Goal: Task Accomplishment & Management: Complete application form

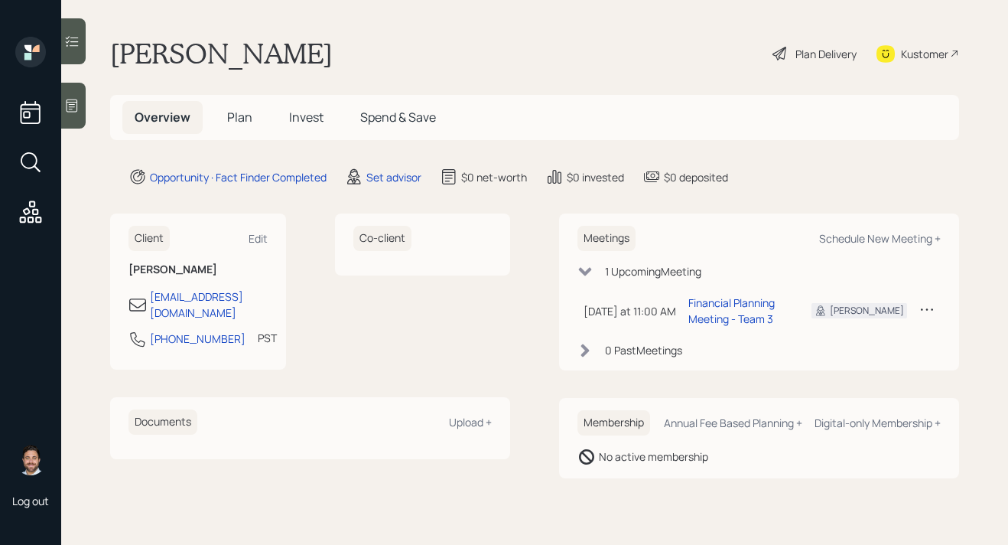
click at [243, 121] on span "Plan" at bounding box center [239, 117] width 25 height 17
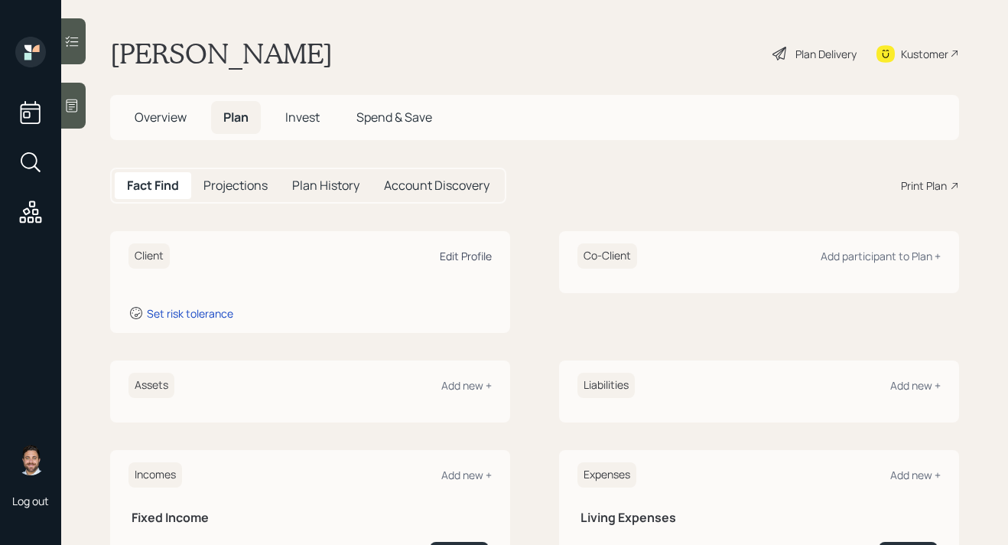
click at [464, 258] on div "Edit Profile" at bounding box center [466, 256] width 52 height 15
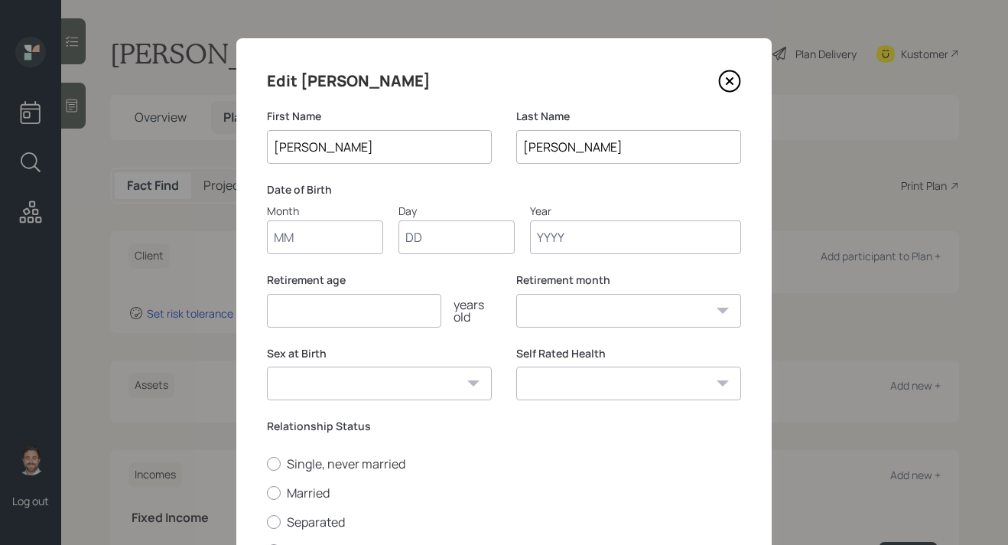
click at [321, 246] on input "Month" at bounding box center [325, 237] width 116 height 34
type input "01"
type input "1957"
select select "1"
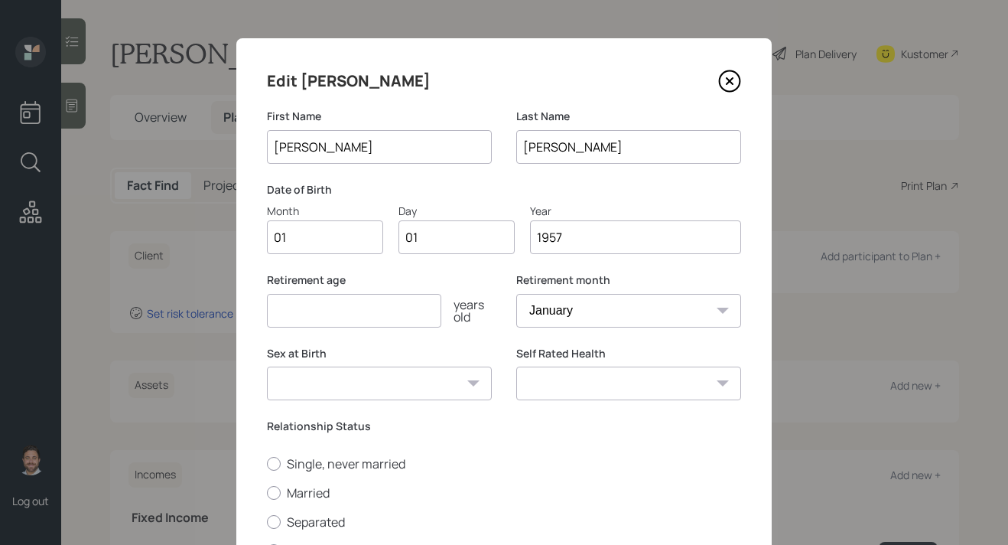
type input "1957"
click at [347, 310] on input "number" at bounding box center [354, 311] width 174 height 34
type input "65"
click at [364, 386] on select "[DEMOGRAPHIC_DATA] [DEMOGRAPHIC_DATA] Other / Prefer not to say" at bounding box center [379, 383] width 225 height 34
select select "[DEMOGRAPHIC_DATA]"
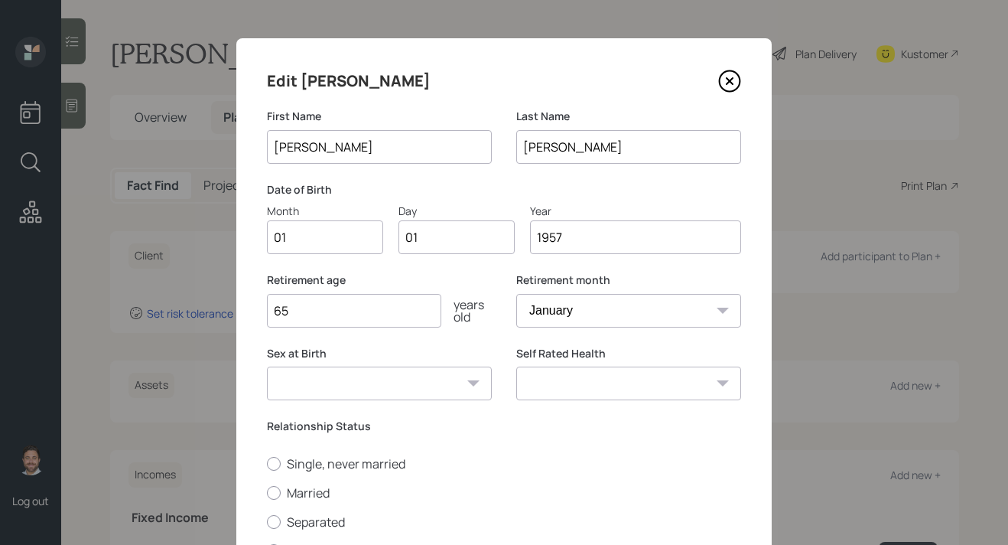
click at [267, 366] on select "[DEMOGRAPHIC_DATA] [DEMOGRAPHIC_DATA] Other / Prefer not to say" at bounding box center [379, 383] width 225 height 34
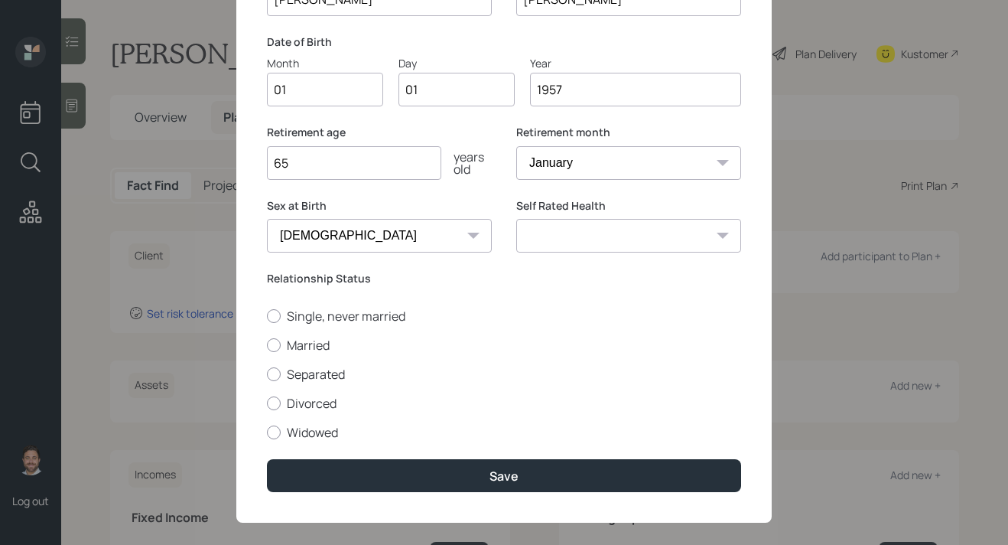
scroll to position [164, 0]
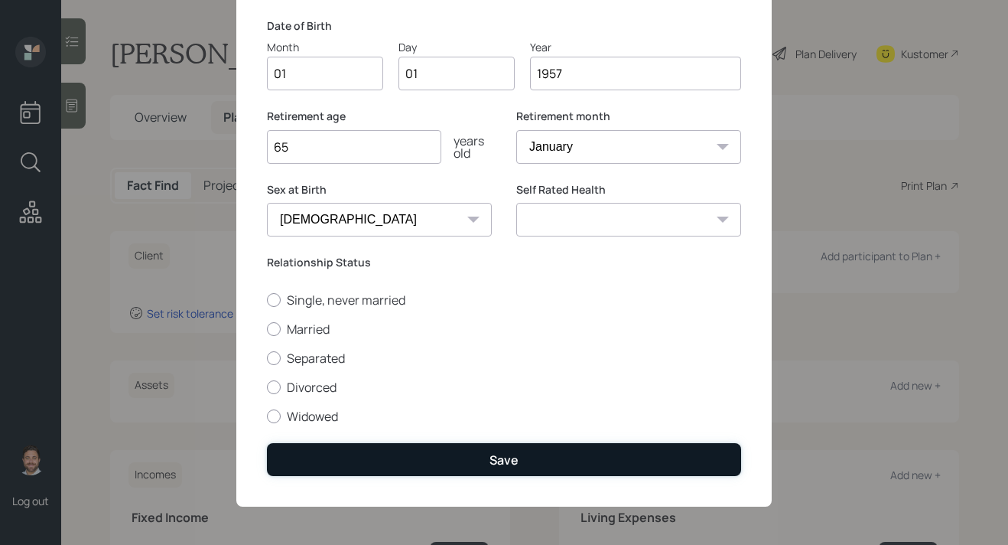
click at [414, 461] on button "Save" at bounding box center [504, 459] width 474 height 33
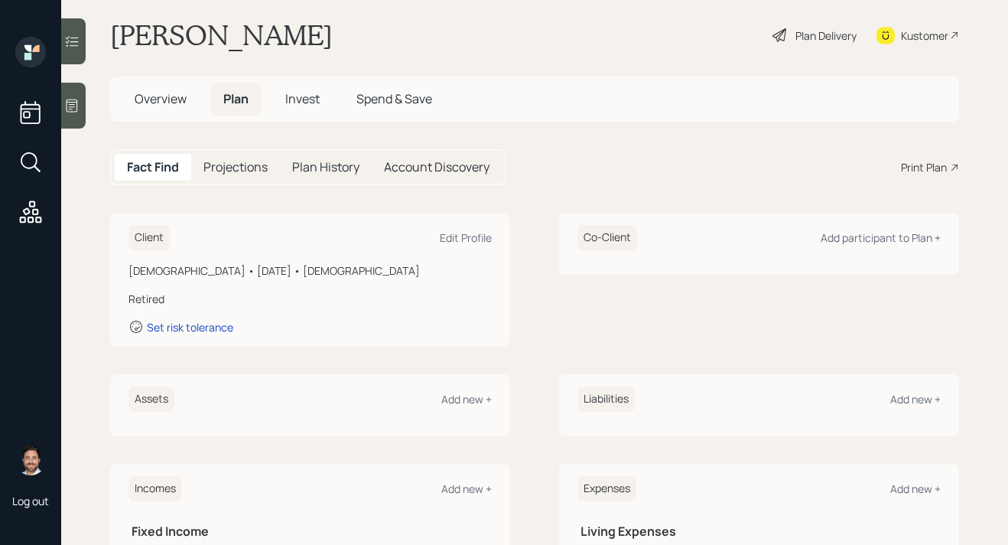
scroll to position [19, 0]
click at [473, 402] on div "Add new +" at bounding box center [466, 398] width 50 height 15
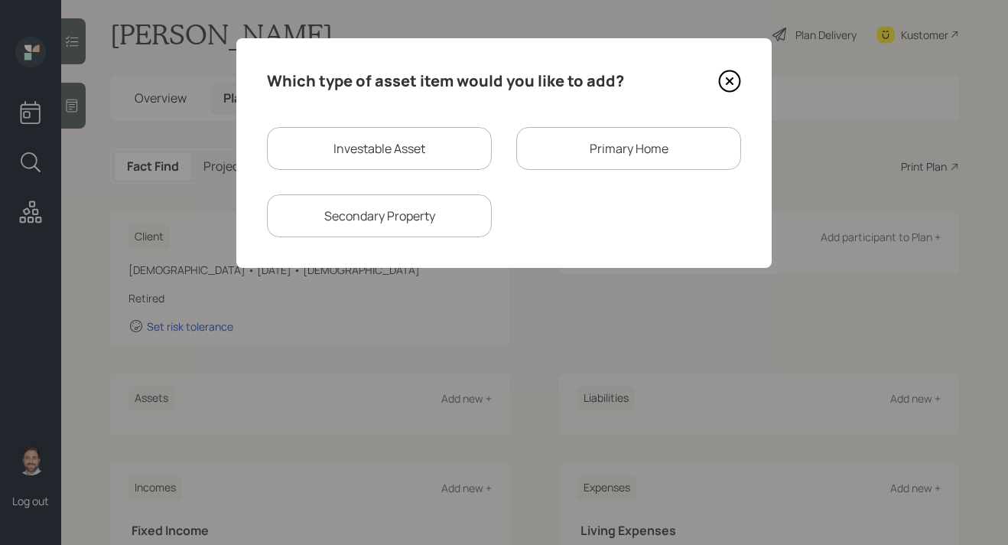
click at [405, 156] on div "Investable Asset" at bounding box center [379, 148] width 225 height 43
select select "taxable"
select select "balanced"
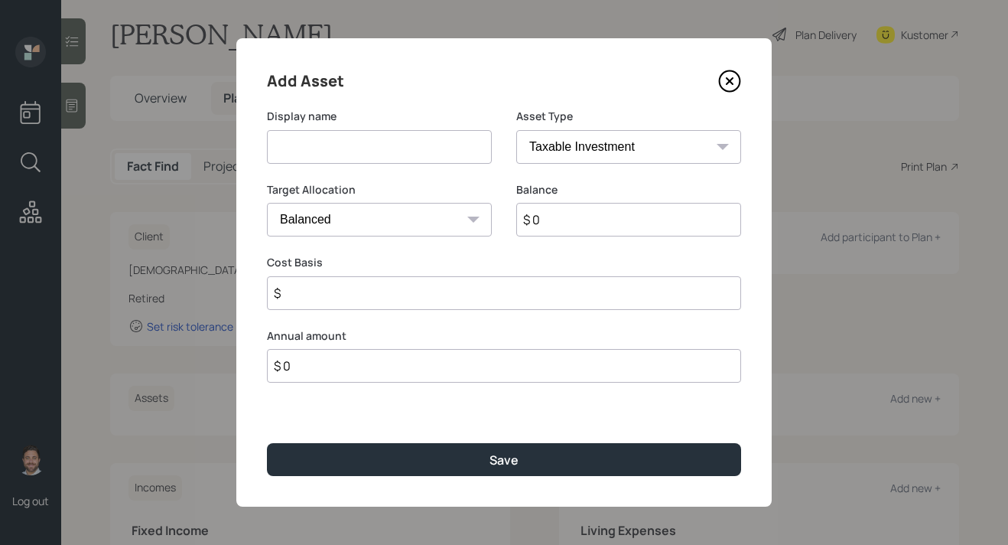
click at [405, 156] on input at bounding box center [379, 147] width 225 height 34
type input "IRA"
click at [607, 149] on select "SEP [PERSON_NAME] IRA 401(k) [PERSON_NAME] 401(k) 403(b) [PERSON_NAME] 403(b) 4…" at bounding box center [628, 147] width 225 height 34
select select "ira"
click at [516, 130] on select "SEP [PERSON_NAME] IRA 401(k) [PERSON_NAME] 401(k) 403(b) [PERSON_NAME] 403(b) 4…" at bounding box center [628, 147] width 225 height 34
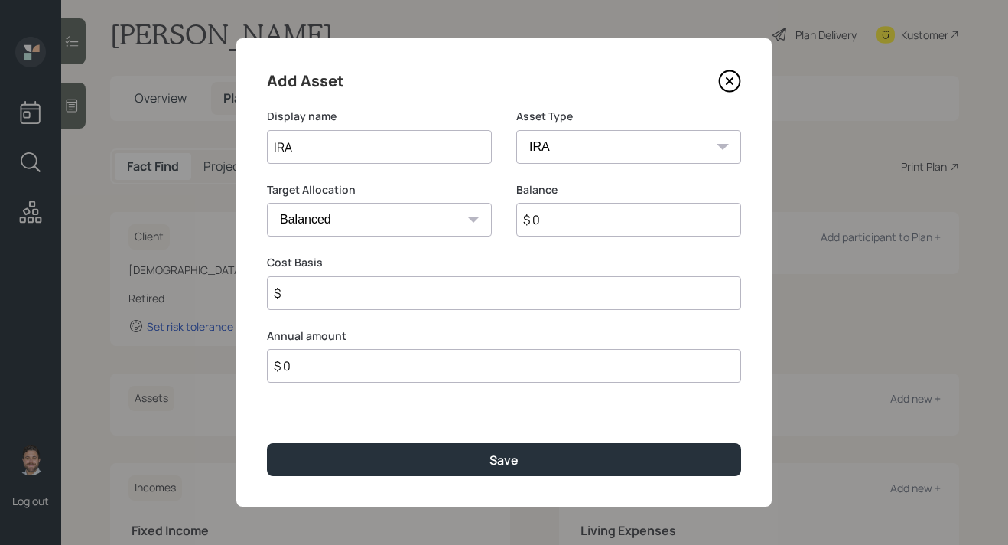
type input "$"
click at [590, 223] on input "$ 0" at bounding box center [628, 220] width 225 height 34
type input "$ 170,000"
click at [563, 298] on input "$" at bounding box center [504, 293] width 474 height 34
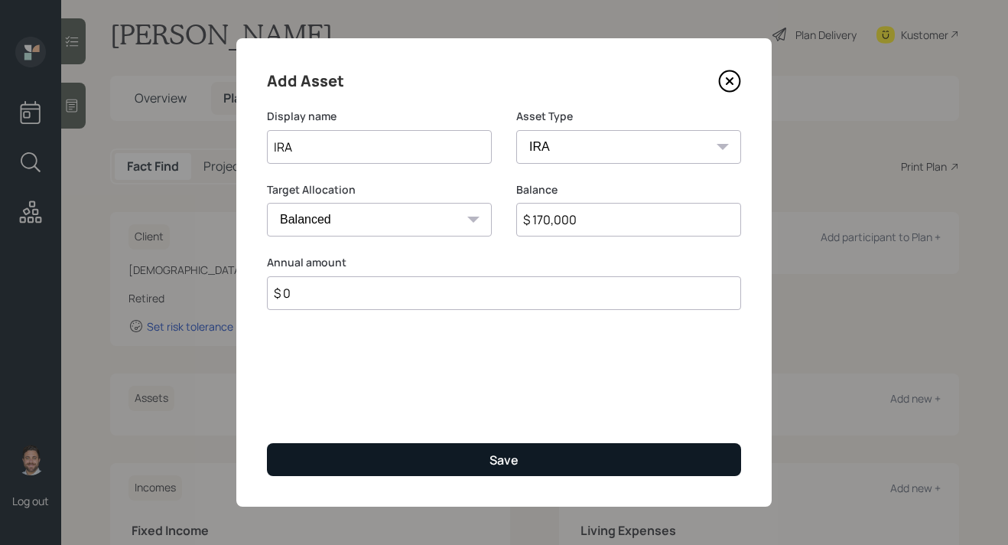
type input "$ 0"
click at [538, 452] on button "Save" at bounding box center [504, 459] width 474 height 33
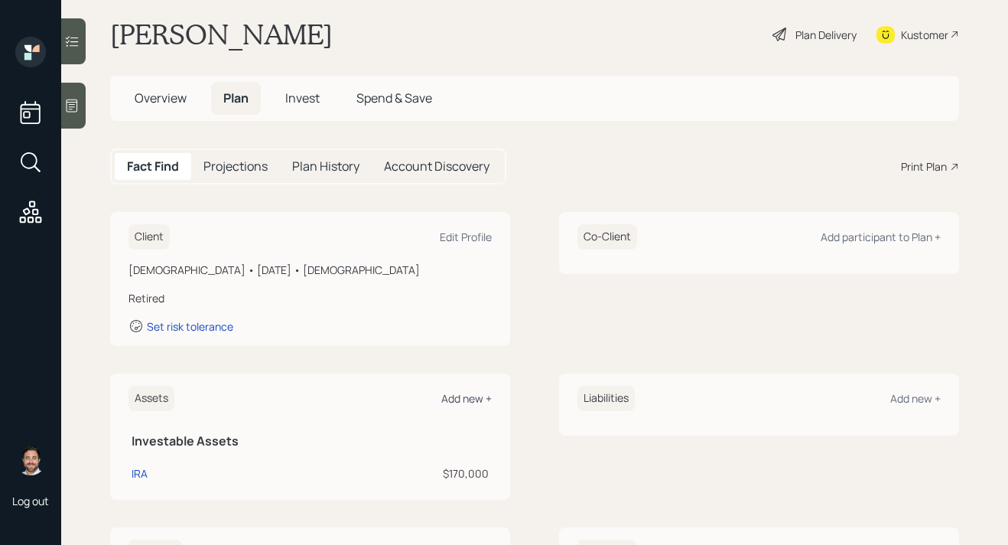
click at [475, 399] on div "Add new +" at bounding box center [466, 398] width 50 height 15
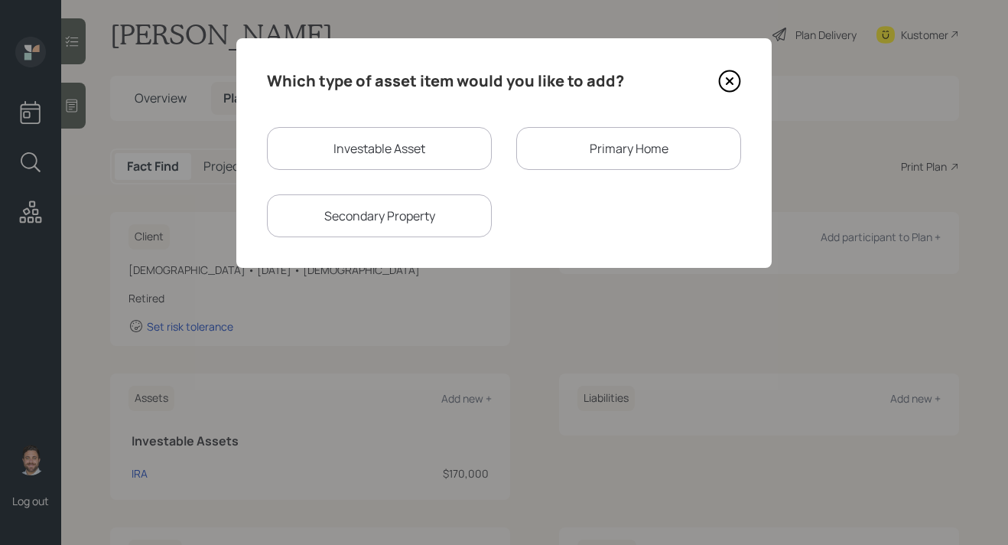
click at [423, 141] on div "Investable Asset" at bounding box center [379, 148] width 225 height 43
select select "taxable"
select select "balanced"
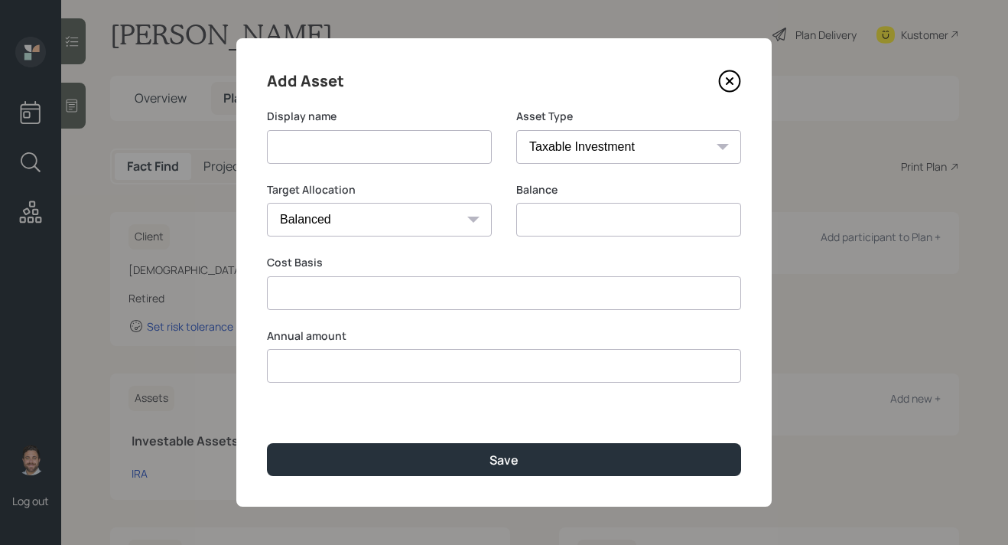
type input "$ 0"
type input "$"
type input "$ 0"
click at [420, 156] on input at bounding box center [379, 147] width 225 height 34
type input "a"
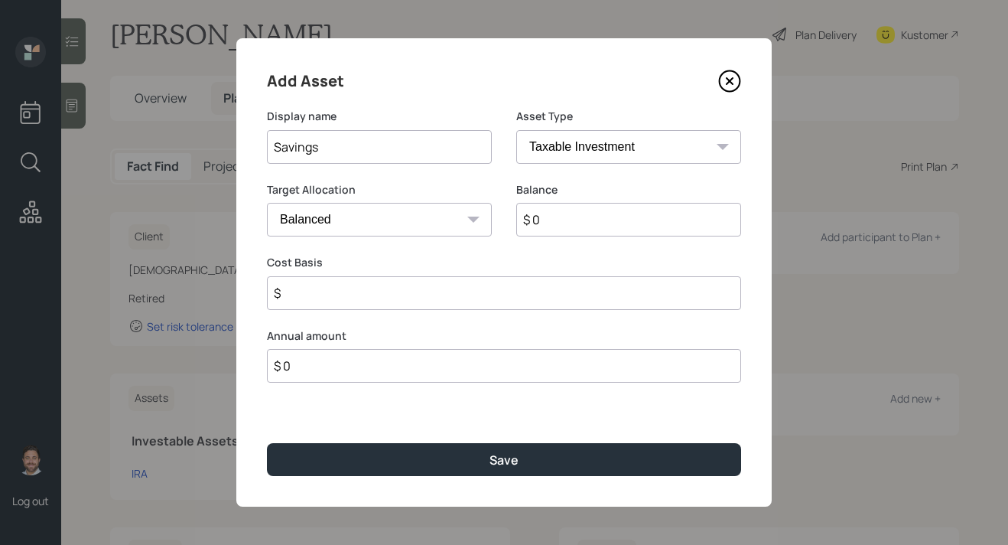
type input "Savings"
click at [613, 149] on select "SEP [PERSON_NAME] IRA 401(k) [PERSON_NAME] 401(k) 403(b) [PERSON_NAME] 403(b) 4…" at bounding box center [628, 147] width 225 height 34
select select "cash"
click at [516, 130] on select "SEP [PERSON_NAME] IRA 401(k) [PERSON_NAME] 401(k) 403(b) [PERSON_NAME] 403(b) 4…" at bounding box center [628, 147] width 225 height 34
type input "$"
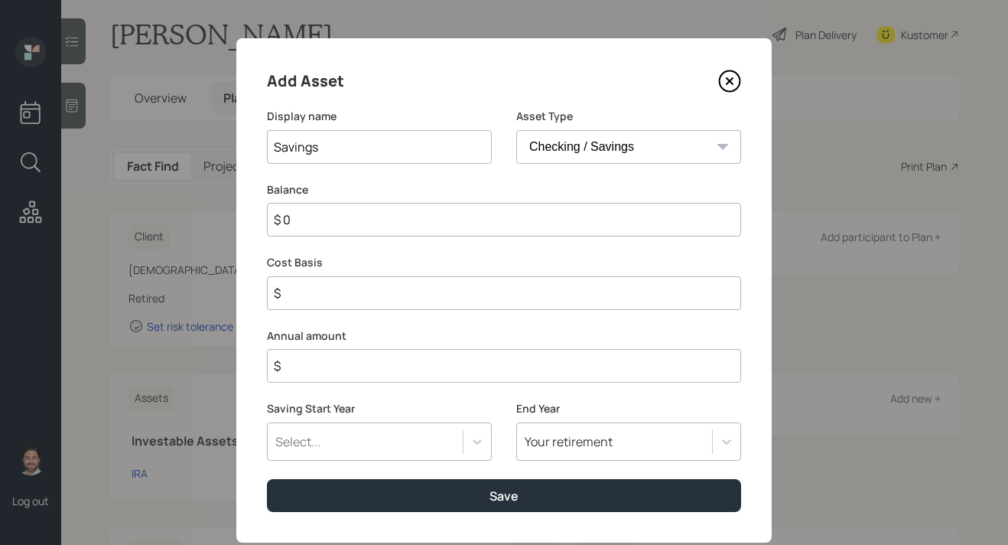
click at [519, 229] on input "$ 0" at bounding box center [504, 220] width 474 height 34
type input "$ 3"
type input "$ 30"
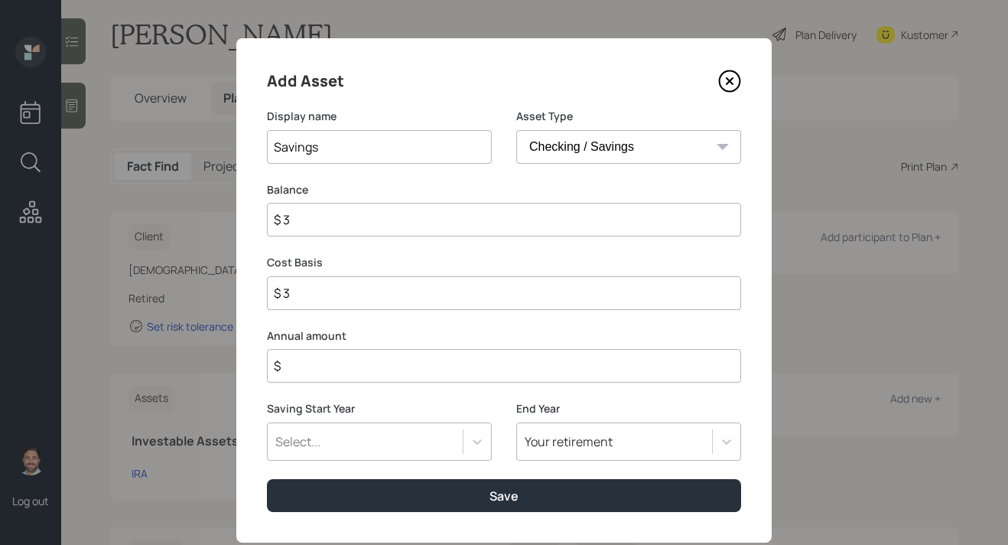
type input "$ 30"
type input "$ 300"
type input "$ 3,000"
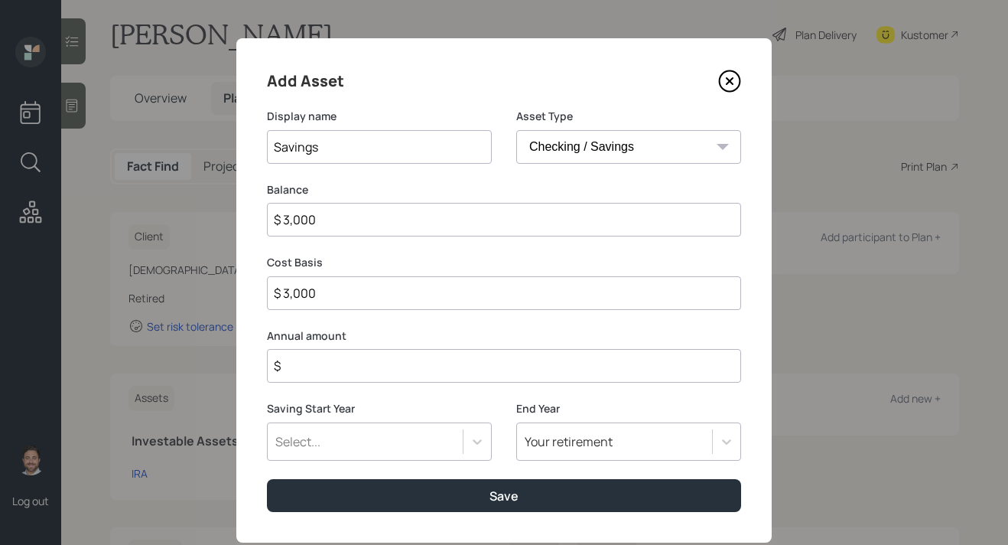
type input "$ 30,000"
click at [497, 373] on input "$" at bounding box center [504, 366] width 474 height 34
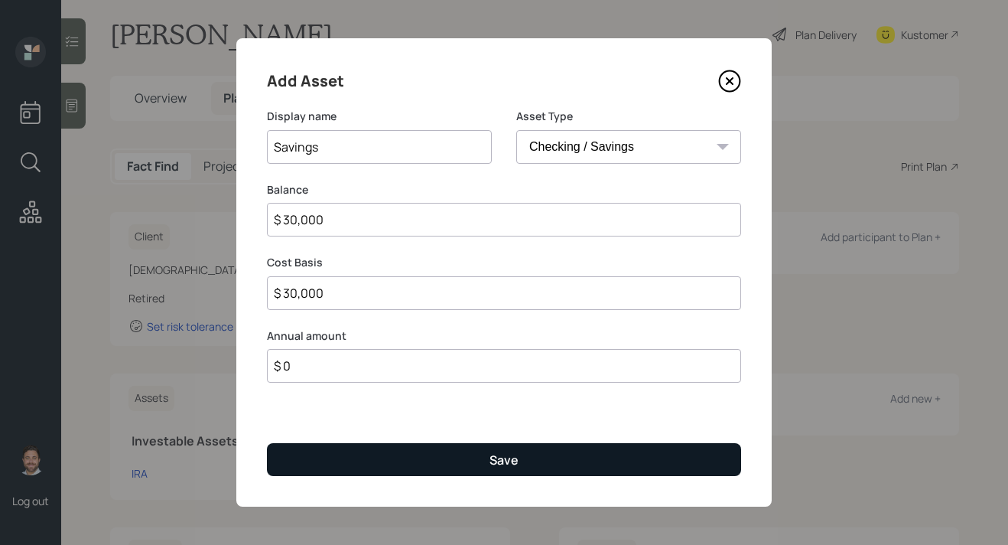
type input "$ 0"
click at [500, 463] on div "Save" at bounding box center [504, 459] width 29 height 17
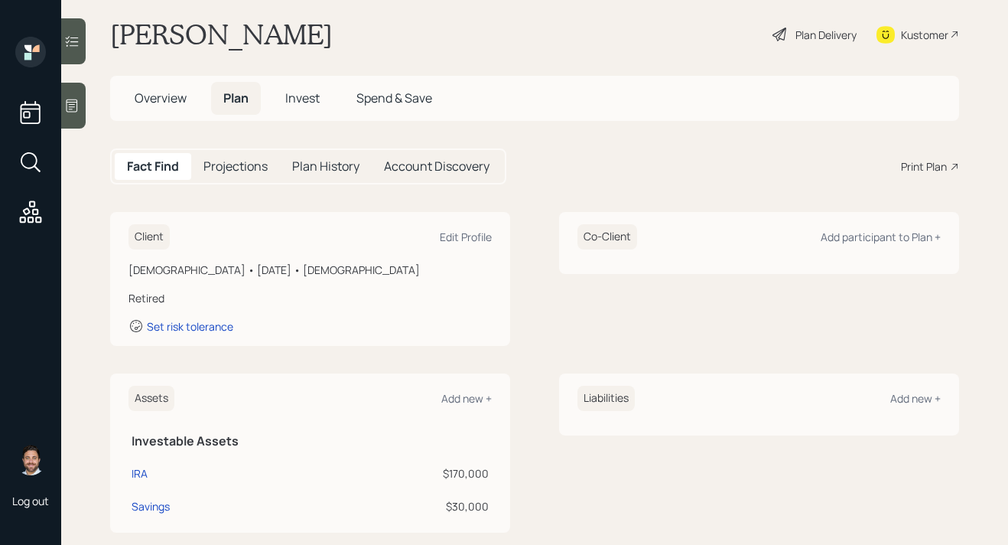
scroll to position [331, 0]
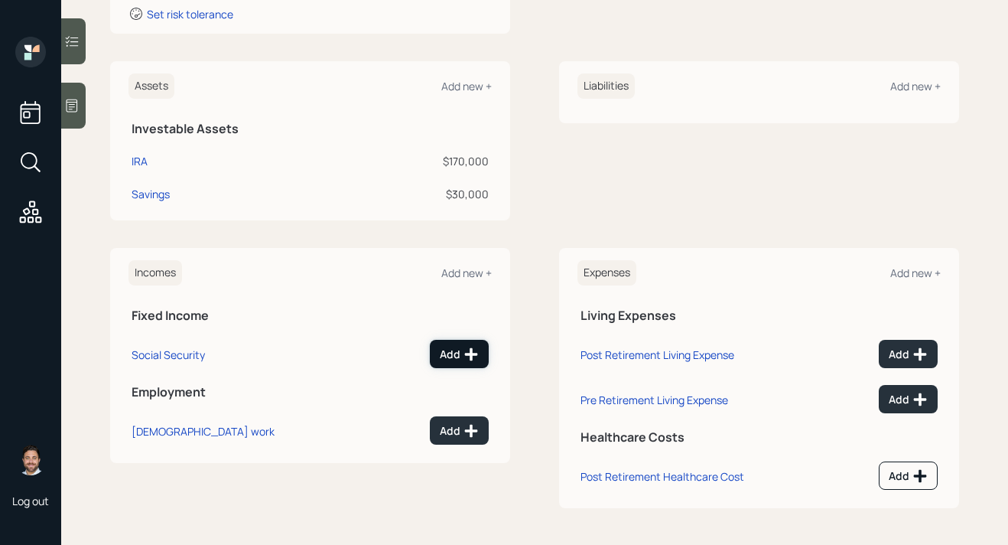
click at [467, 350] on icon at bounding box center [471, 354] width 15 height 15
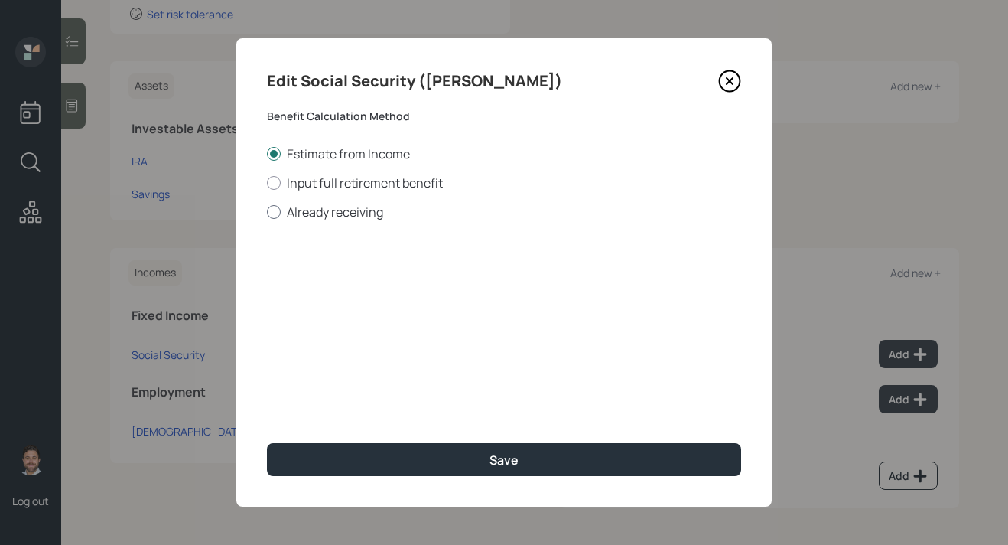
click at [356, 206] on label "Already receiving" at bounding box center [504, 211] width 474 height 17
click at [267, 211] on input "Already receiving" at bounding box center [266, 211] width 1 height 1
radio input "true"
click at [352, 283] on input "$" at bounding box center [504, 276] width 474 height 34
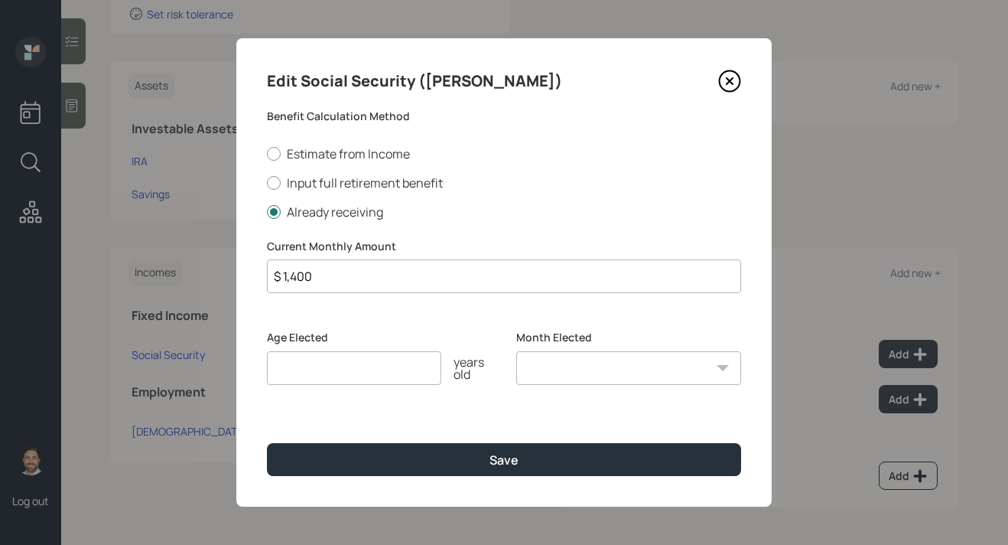
type input "$ 1,400"
click at [352, 384] on input "number" at bounding box center [354, 368] width 174 height 34
type input "65"
click at [540, 389] on div "Month Elected January February March April May June July August September Octob…" at bounding box center [628, 366] width 225 height 73
click at [547, 381] on select "January February March April May June July August September October November De…" at bounding box center [628, 368] width 225 height 34
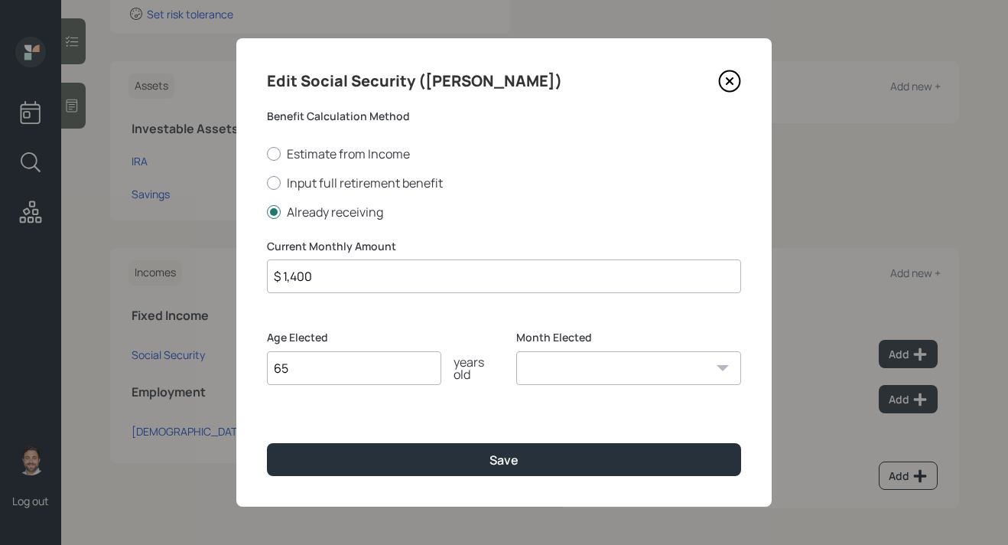
select select "2"
click at [516, 351] on select "January February March April May June July August September October November De…" at bounding box center [628, 368] width 225 height 34
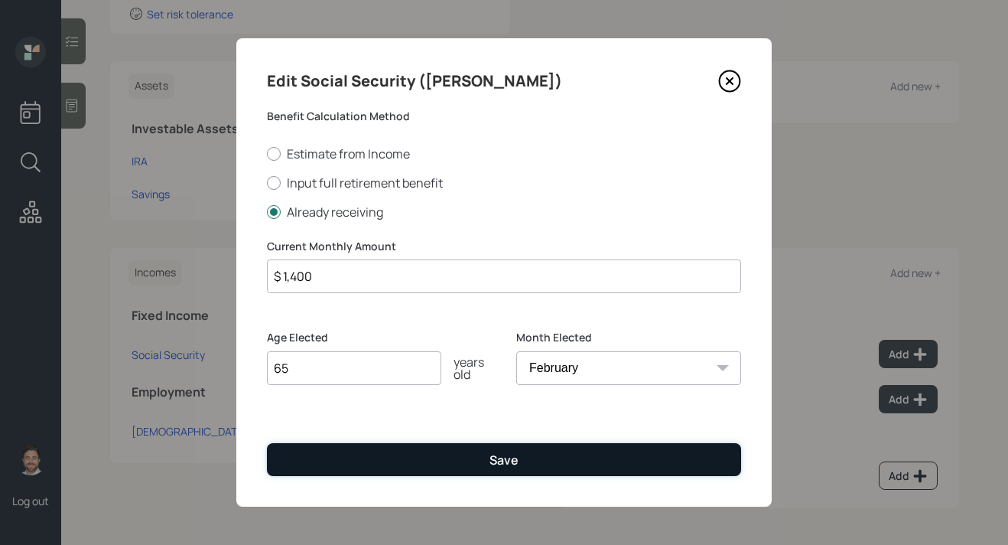
click at [521, 466] on button "Save" at bounding box center [504, 459] width 474 height 33
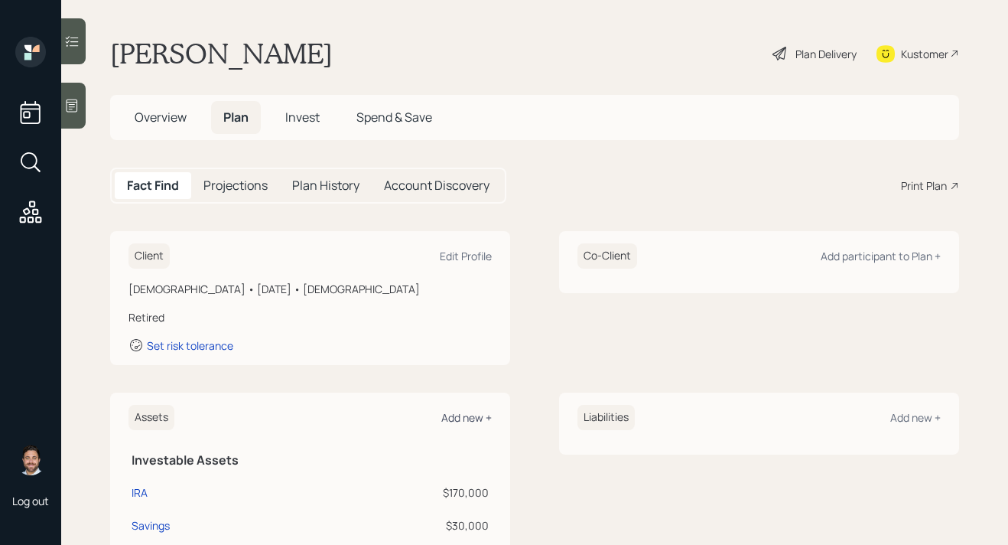
click at [470, 416] on div "Add new +" at bounding box center [466, 417] width 50 height 15
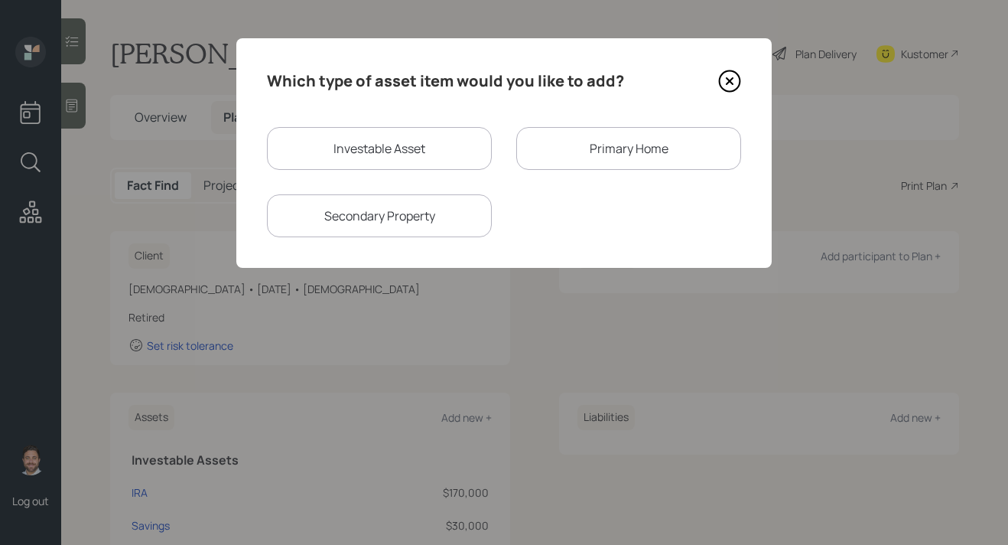
click at [659, 160] on div "Primary Home" at bounding box center [628, 148] width 225 height 43
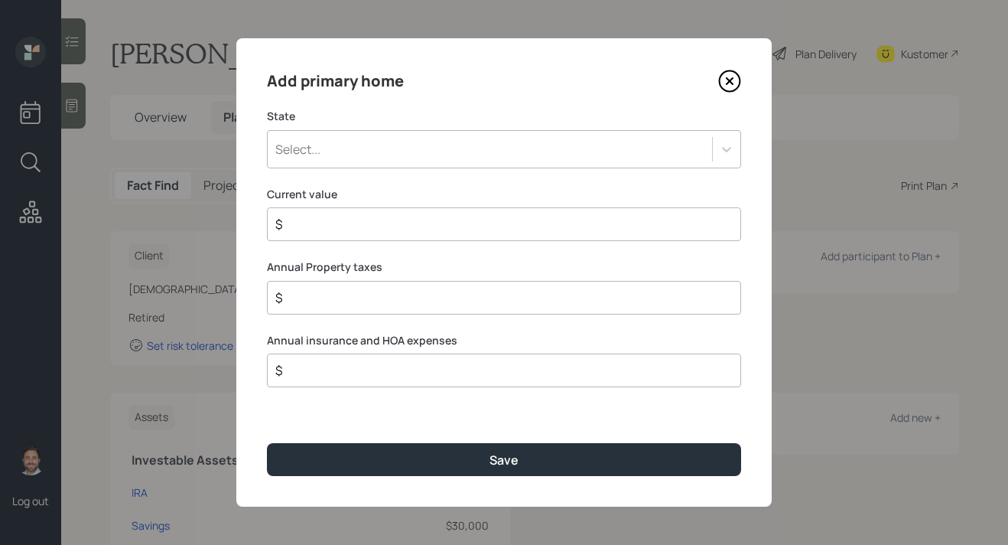
click at [526, 158] on div "Select..." at bounding box center [490, 149] width 444 height 26
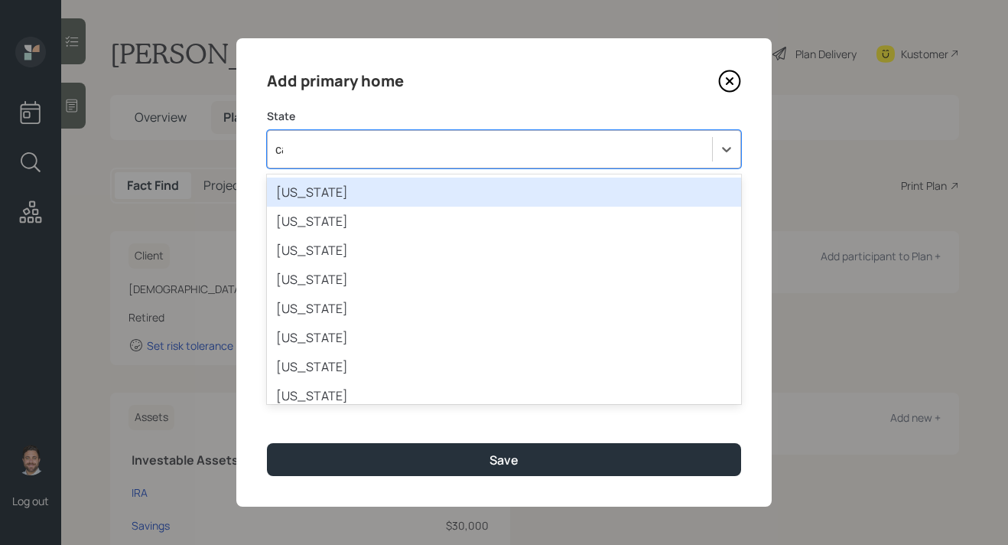
type input "cal"
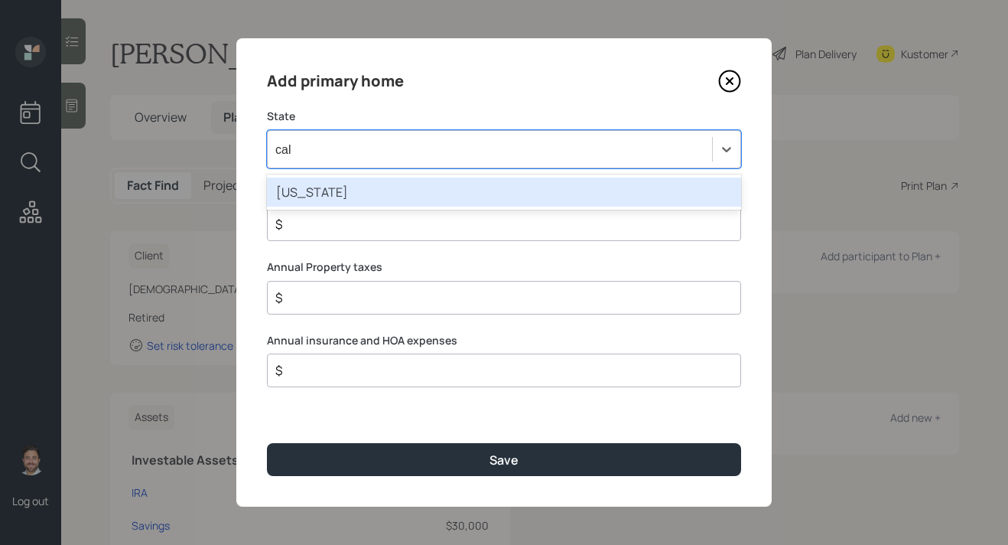
click at [489, 197] on div "[US_STATE]" at bounding box center [504, 191] width 474 height 29
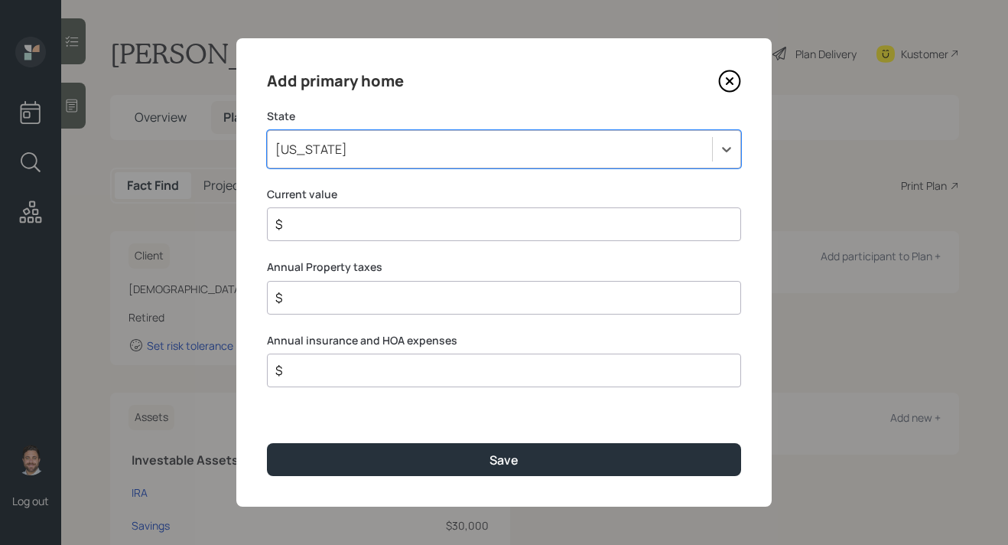
click at [464, 230] on input "$" at bounding box center [498, 224] width 448 height 18
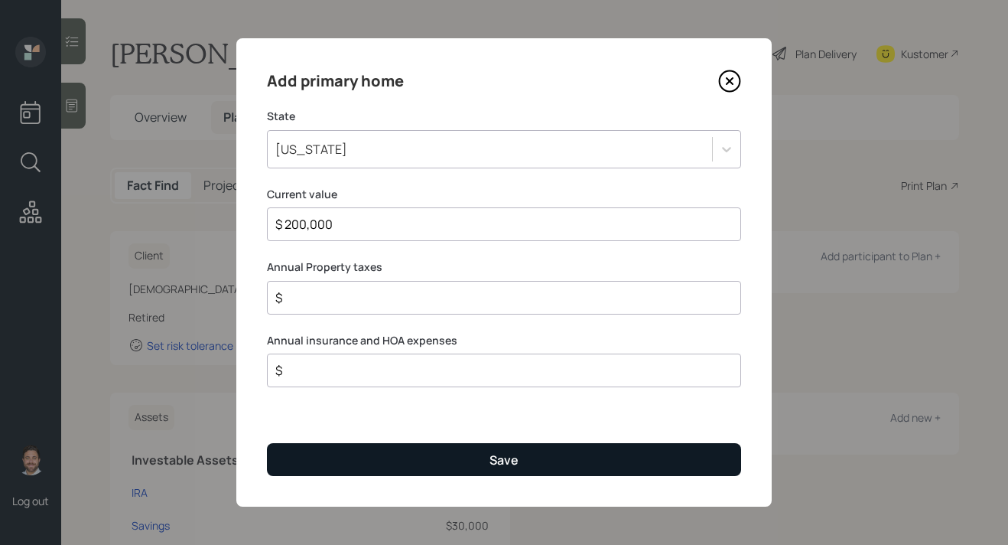
type input "$ 200,000"
click at [482, 456] on button "Save" at bounding box center [504, 459] width 474 height 33
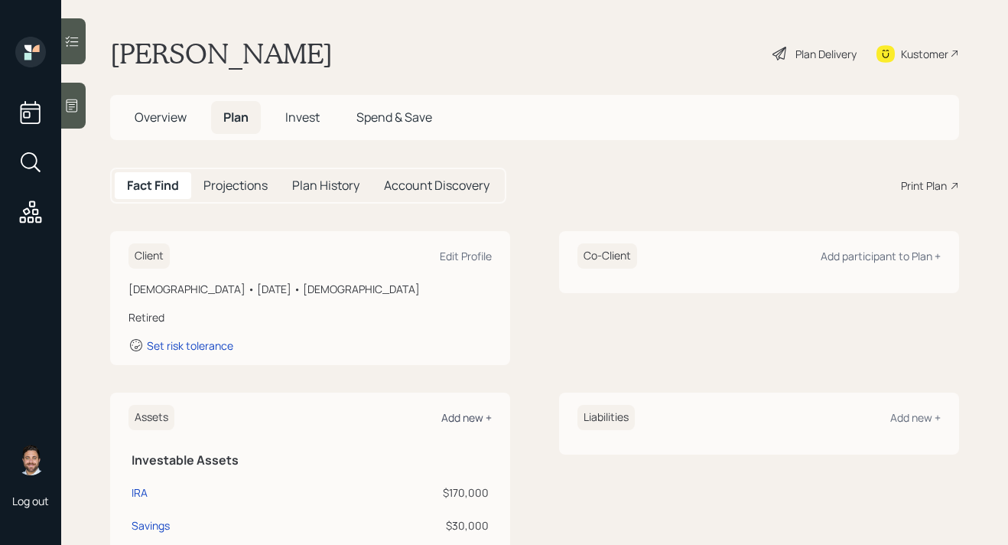
click at [478, 424] on div "Add new +" at bounding box center [466, 417] width 50 height 15
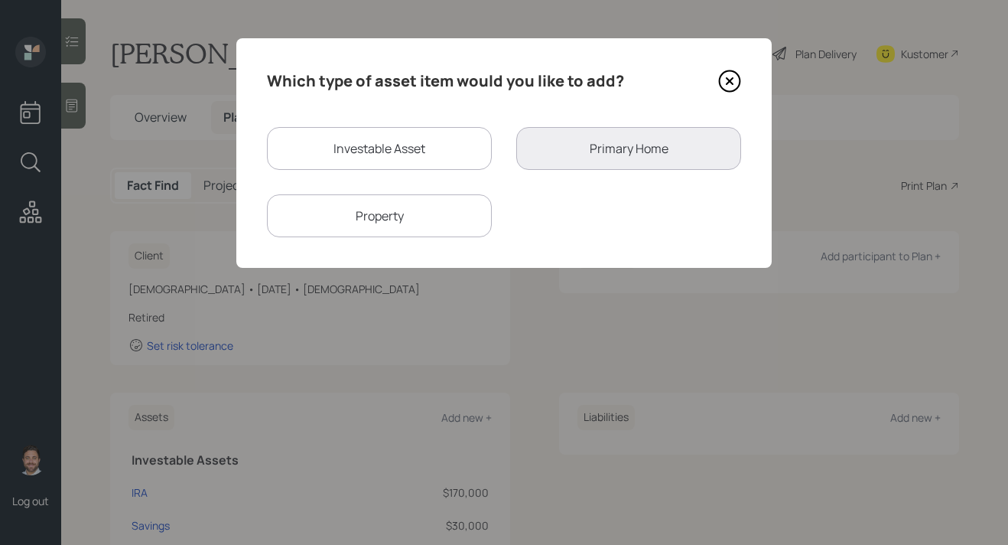
click at [445, 219] on div "Property" at bounding box center [379, 215] width 225 height 43
select select "rental_property"
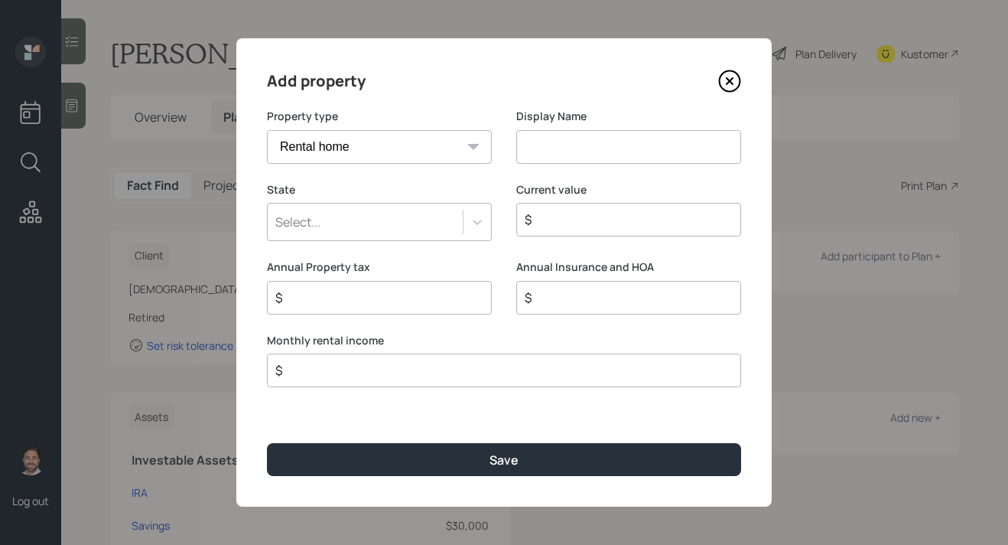
click at [557, 140] on input at bounding box center [628, 147] width 225 height 34
type input "Second Property"
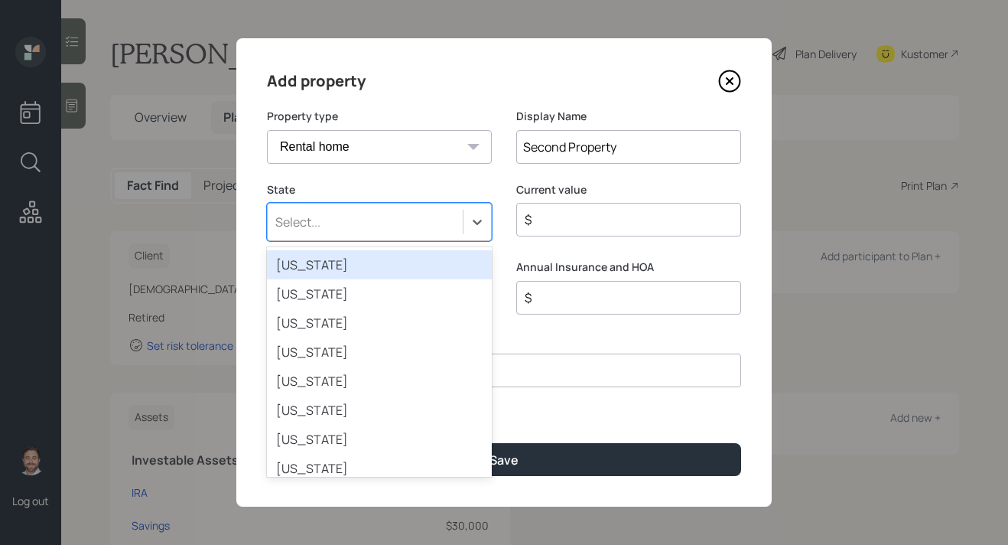
click at [439, 225] on div "Select..." at bounding box center [365, 222] width 195 height 26
type input "cal"
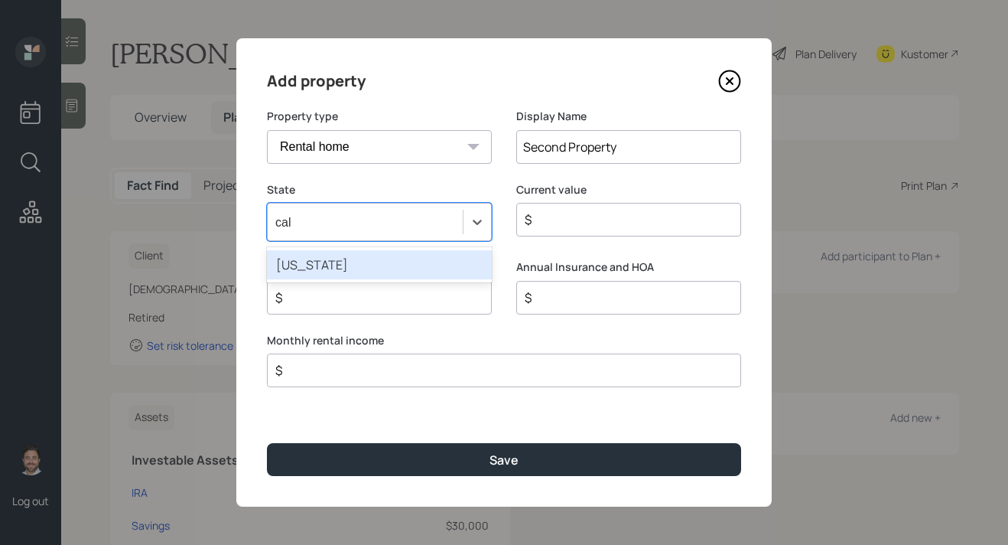
click at [436, 260] on div "[US_STATE]" at bounding box center [379, 264] width 225 height 29
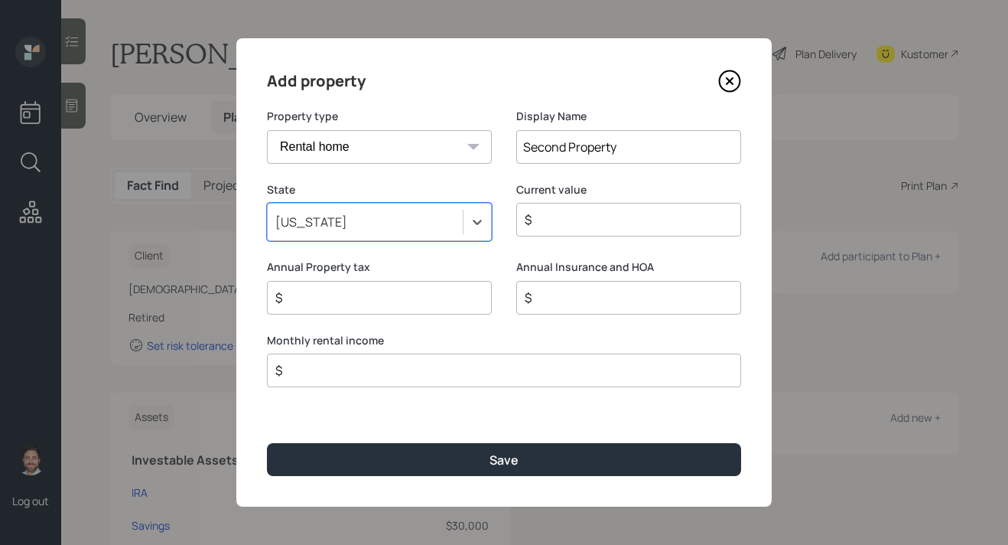
click at [593, 233] on div "$" at bounding box center [628, 220] width 225 height 34
click at [594, 226] on input "$" at bounding box center [622, 219] width 199 height 18
type input "$ 300,000"
click at [525, 362] on input "$" at bounding box center [498, 370] width 448 height 18
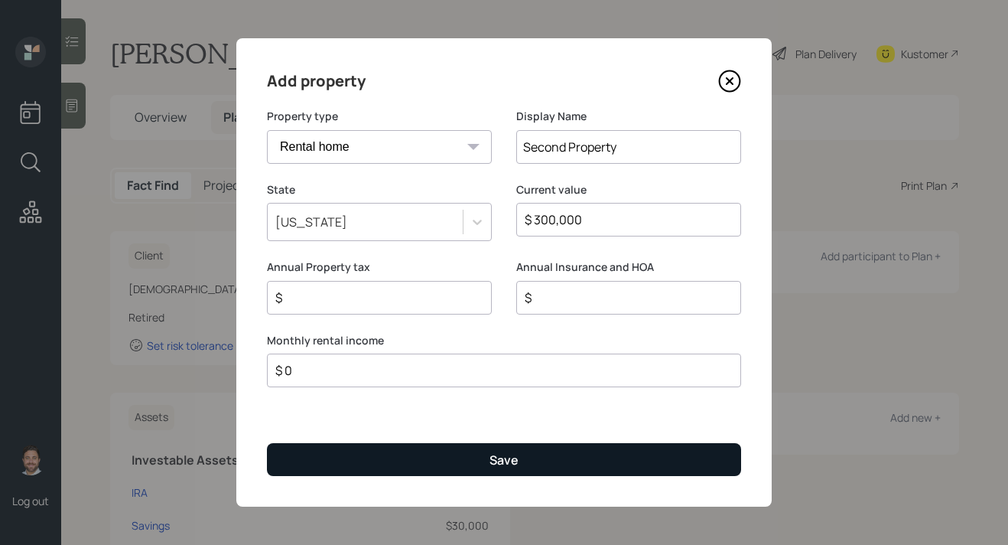
type input "$ 0"
click at [500, 466] on div "Save" at bounding box center [504, 459] width 29 height 17
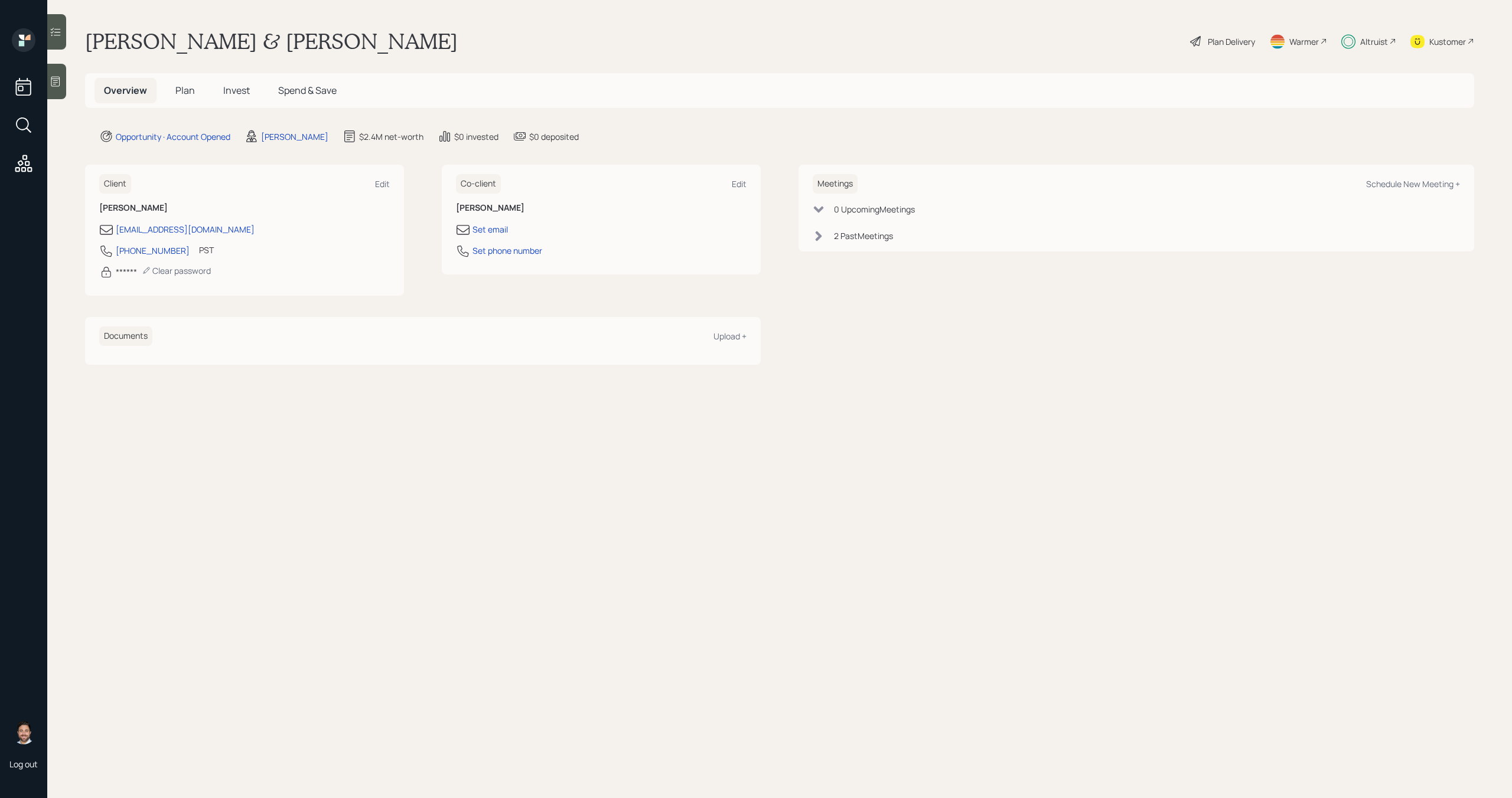
click at [185, 92] on span "Plan" at bounding box center [185, 90] width 19 height 13
